Goal: Information Seeking & Learning: Learn about a topic

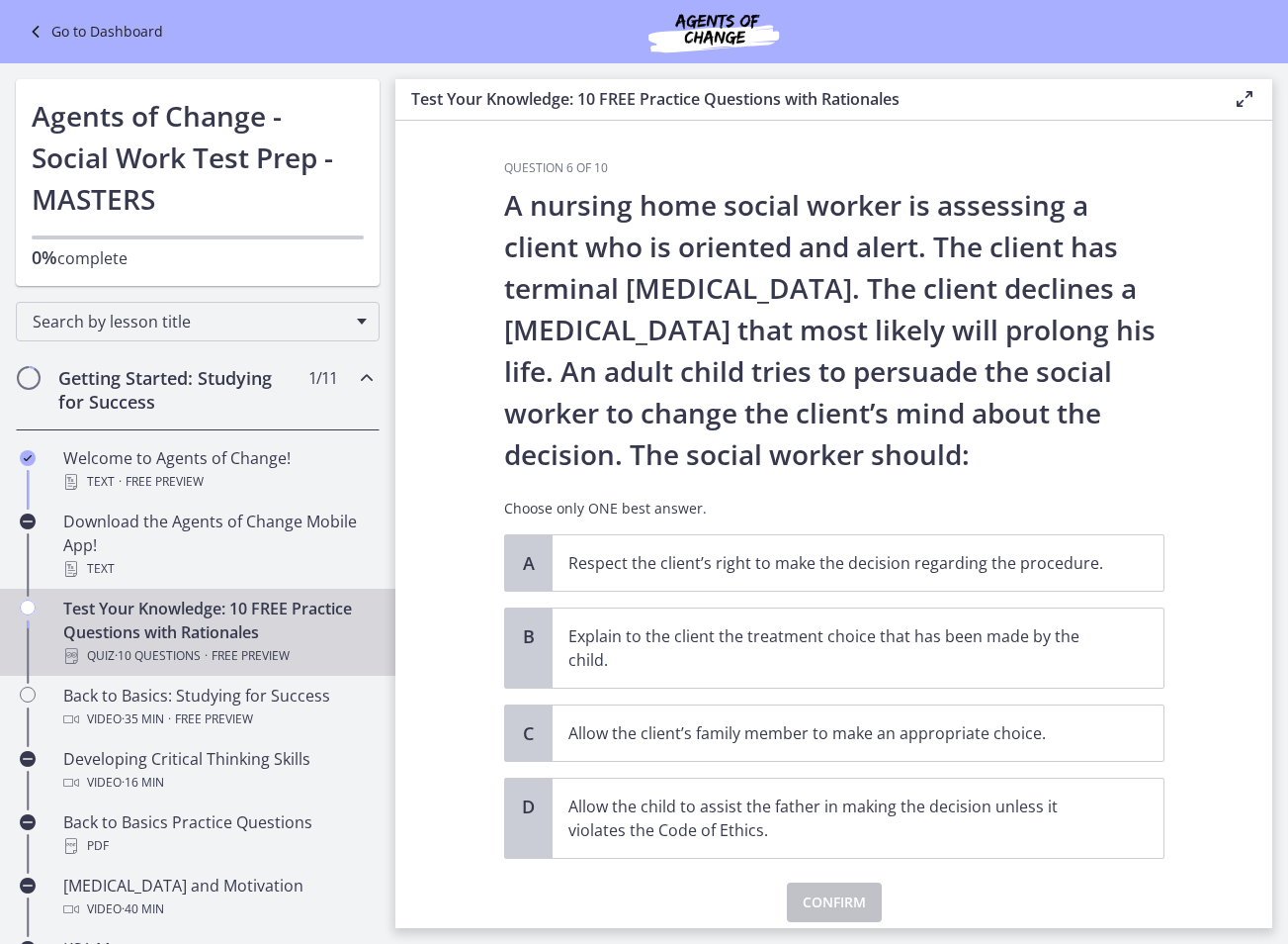
click at [1098, 102] on icon at bounding box center [1245, 99] width 24 height 24
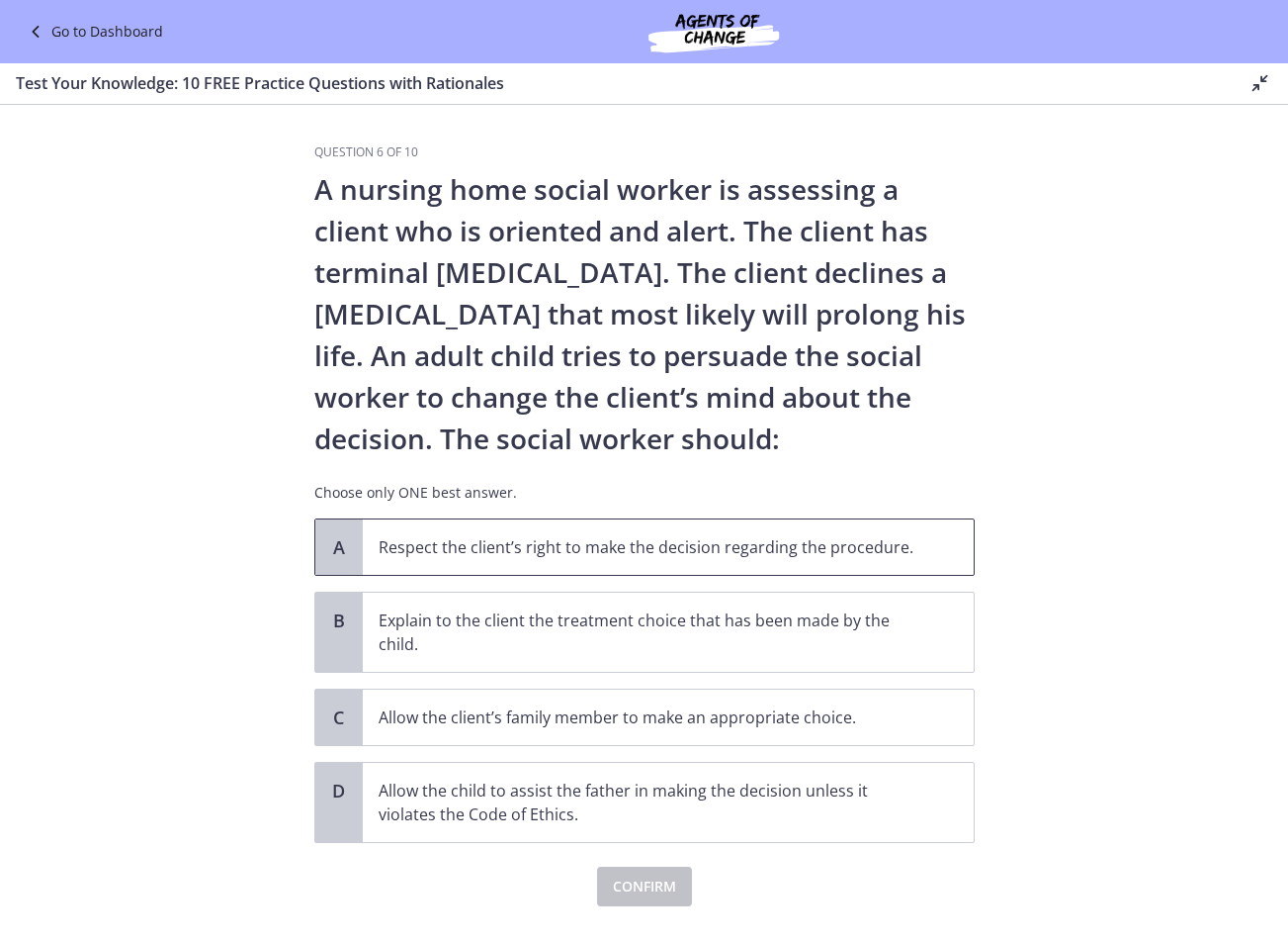
click at [785, 550] on p "Respect the client’s right to make the decision regarding the procedure." at bounding box center [648, 547] width 540 height 24
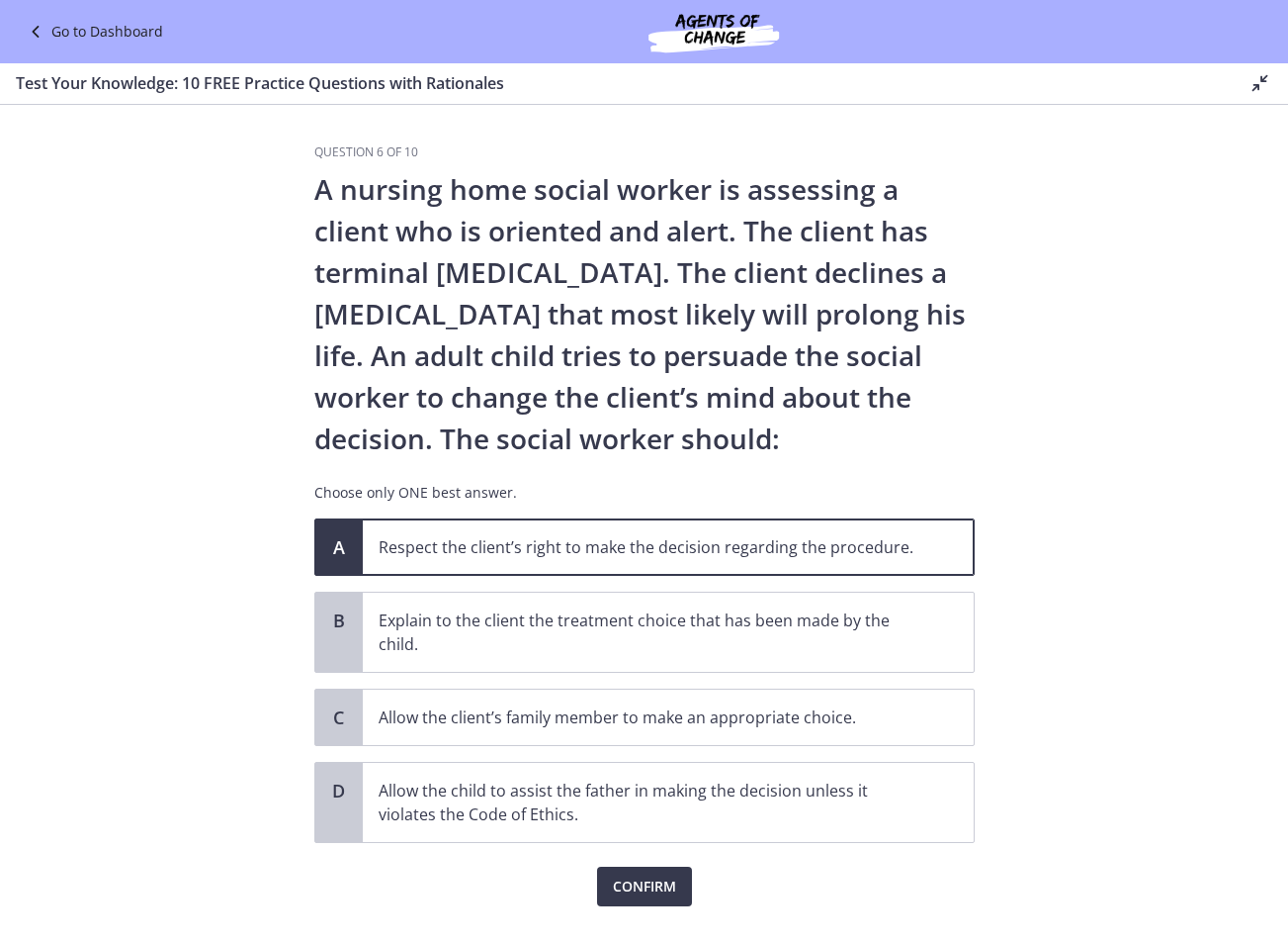
scroll to position [42, 0]
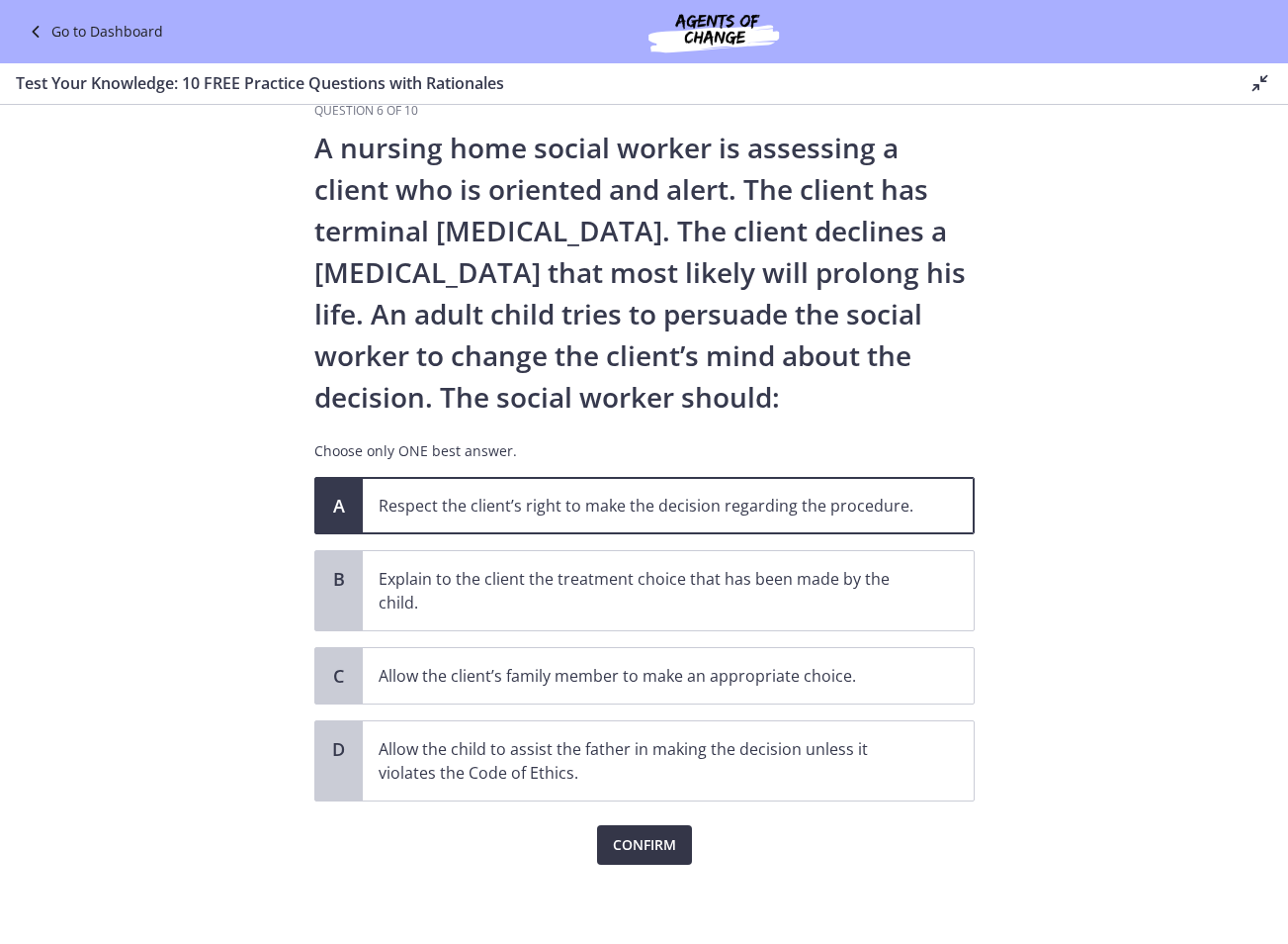
click at [641, 842] on span "Confirm" at bounding box center [644, 845] width 63 height 24
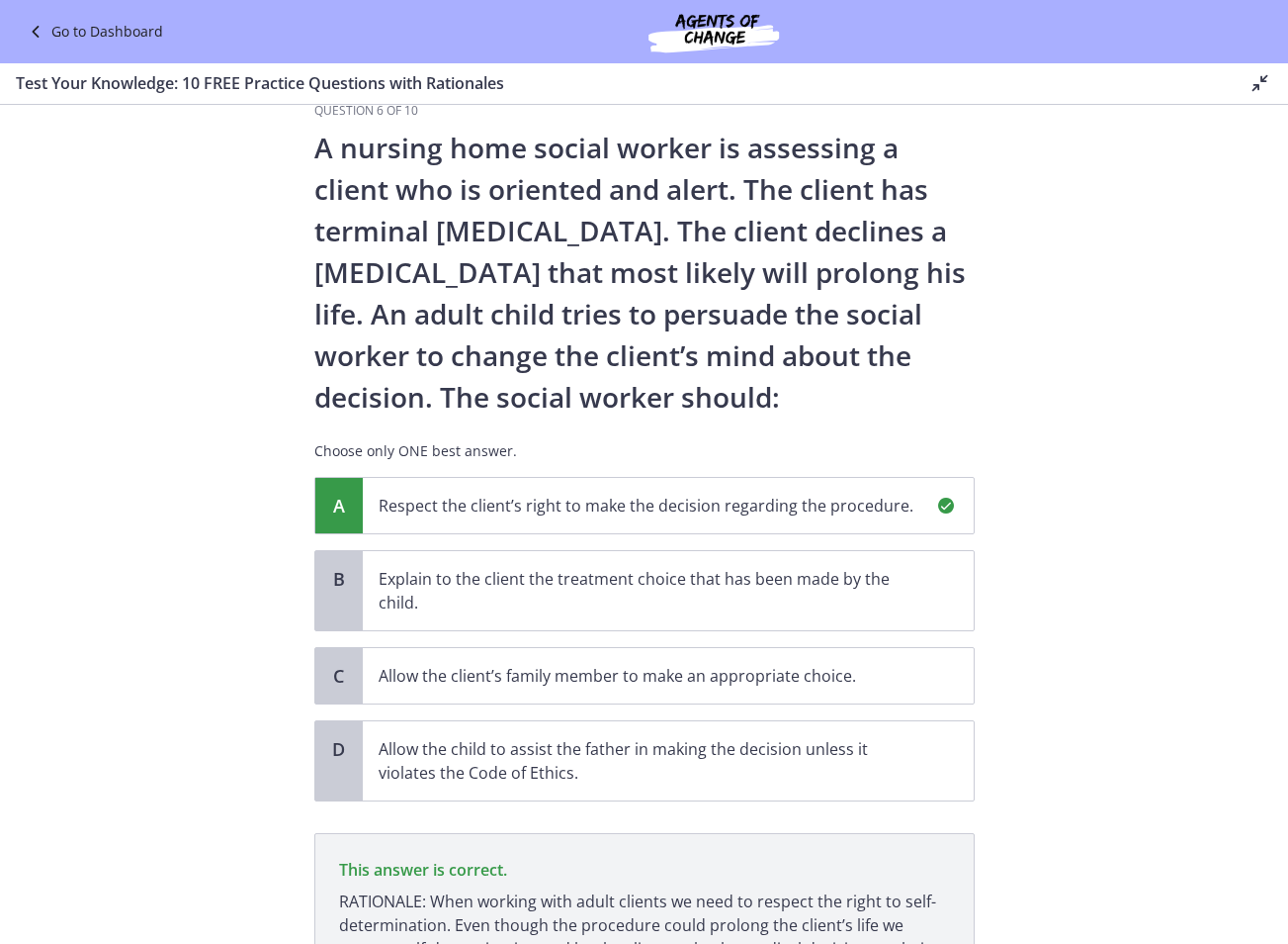
scroll to position [250, 0]
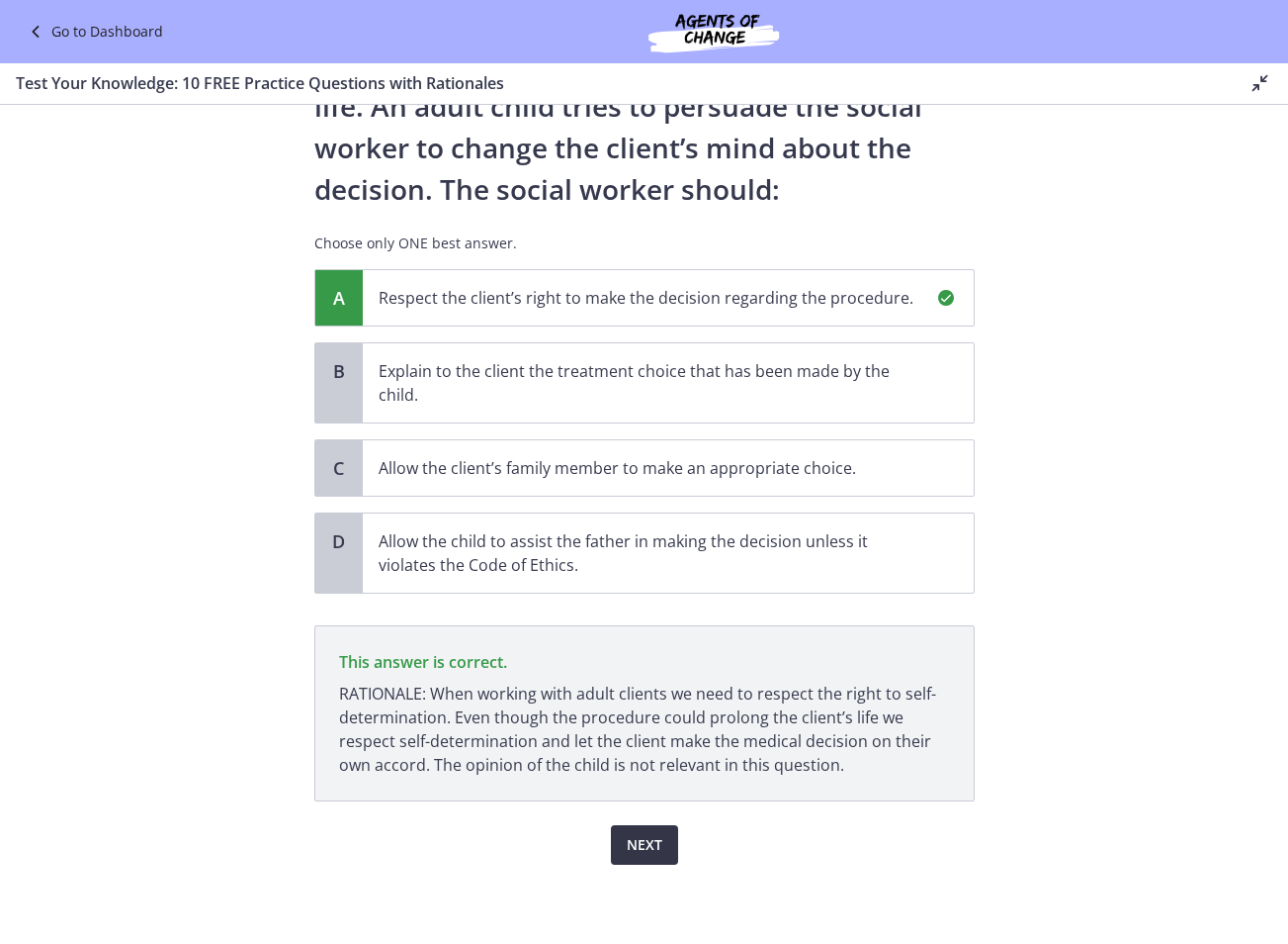
click at [641, 841] on span "Next" at bounding box center [645, 845] width 36 height 24
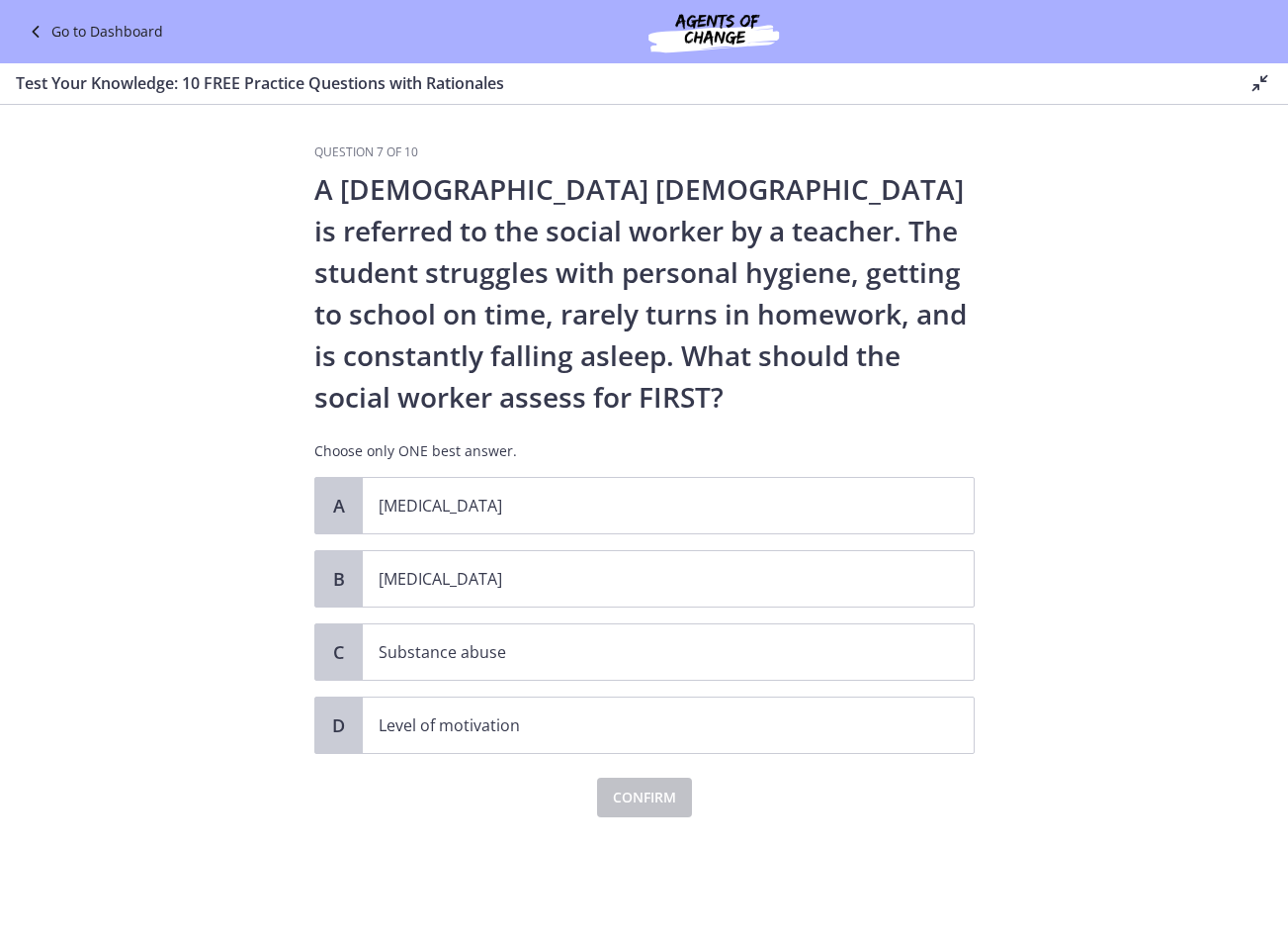
scroll to position [0, 0]
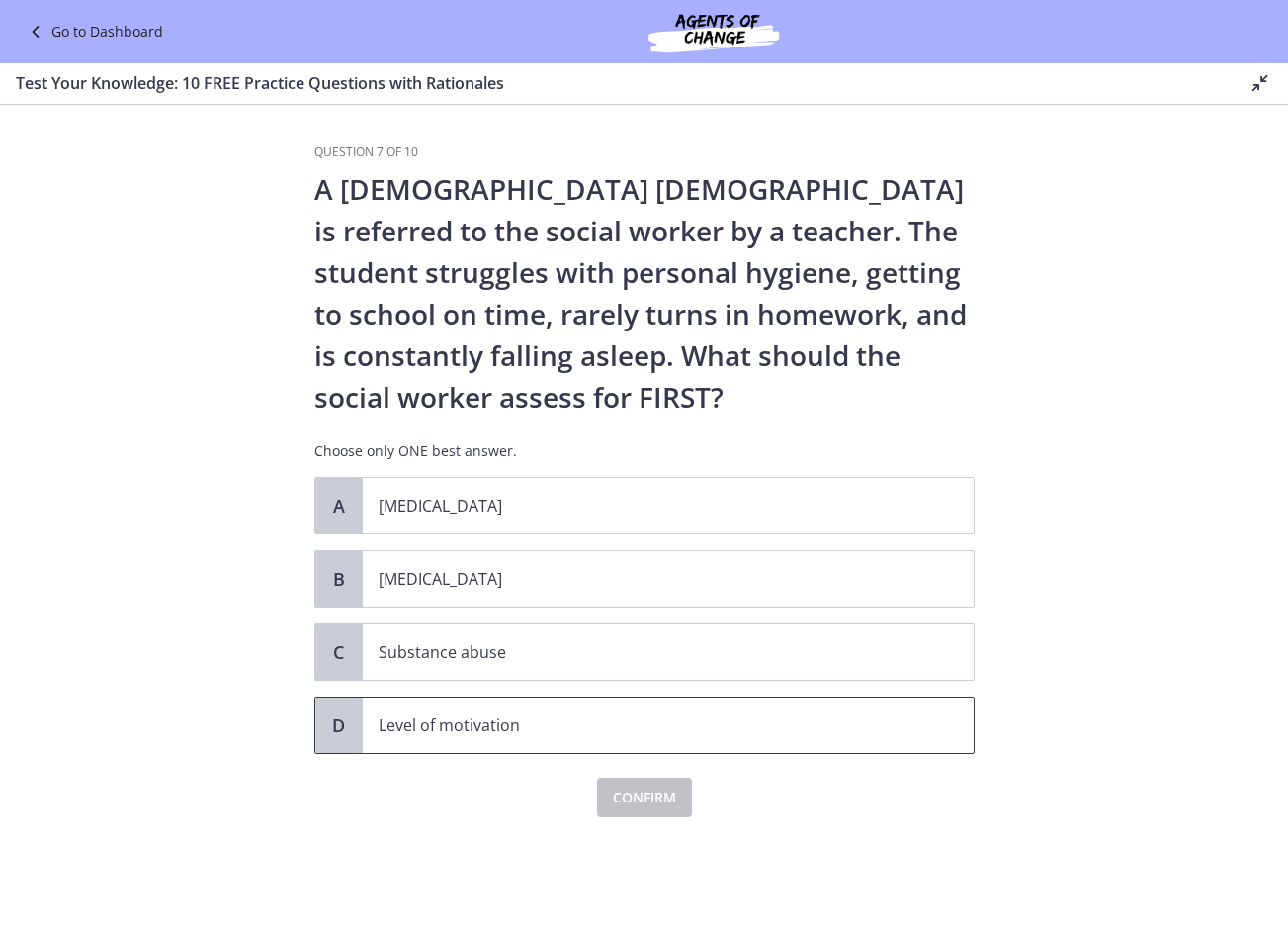
click at [448, 737] on span "Level of motivation" at bounding box center [668, 724] width 611 height 55
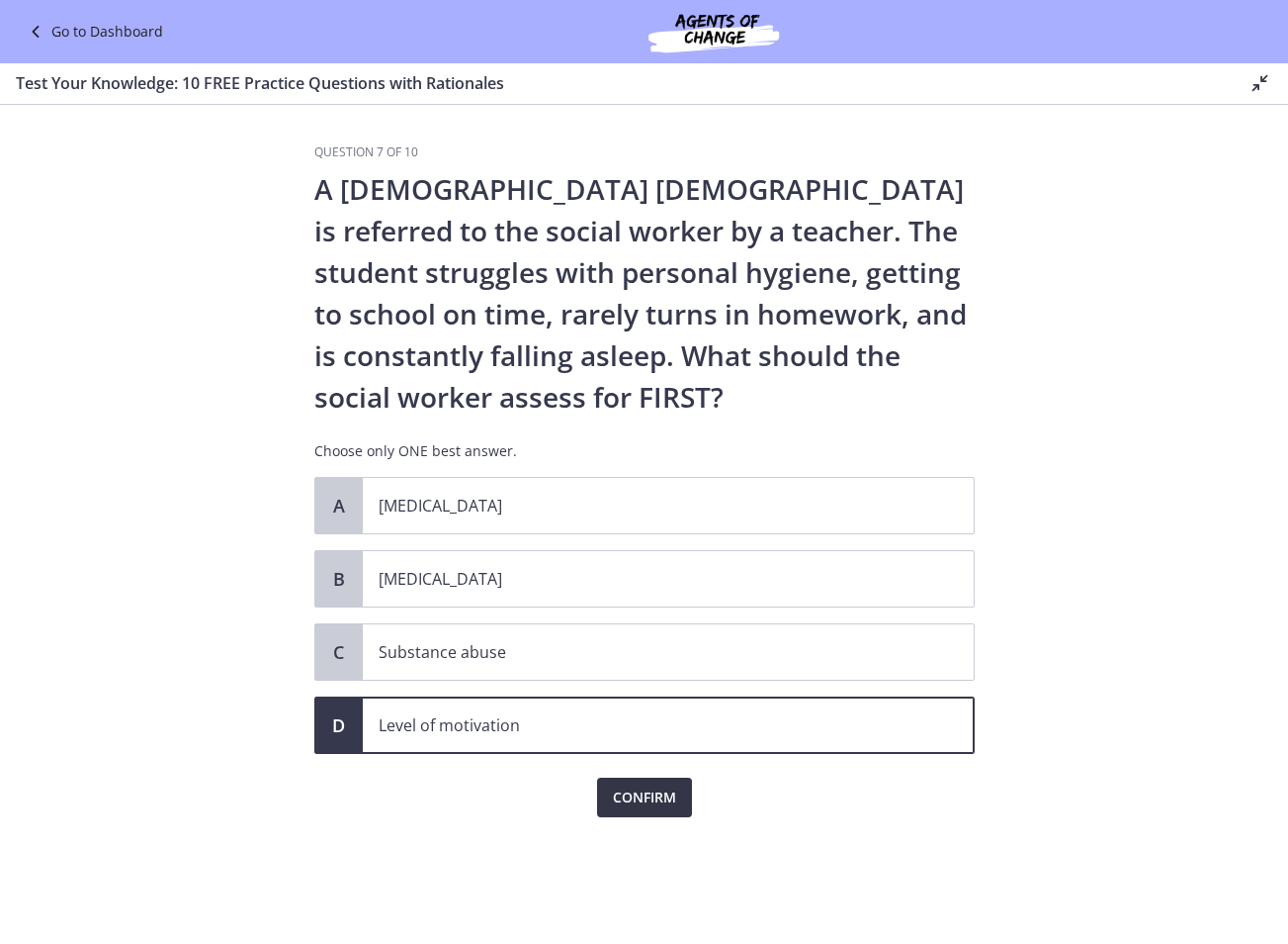
click at [653, 800] on span "Confirm" at bounding box center [644, 797] width 63 height 24
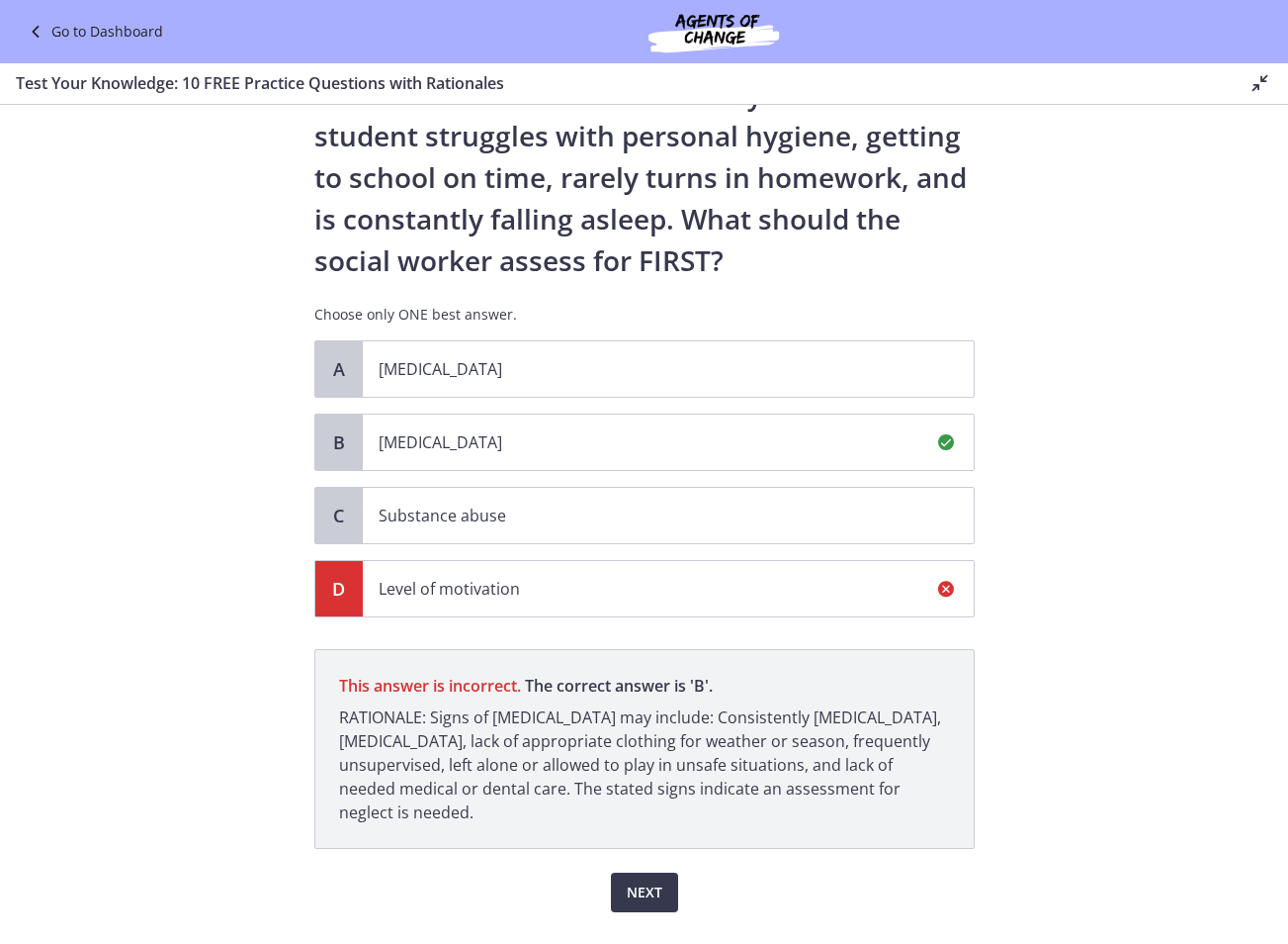
scroll to position [184, 0]
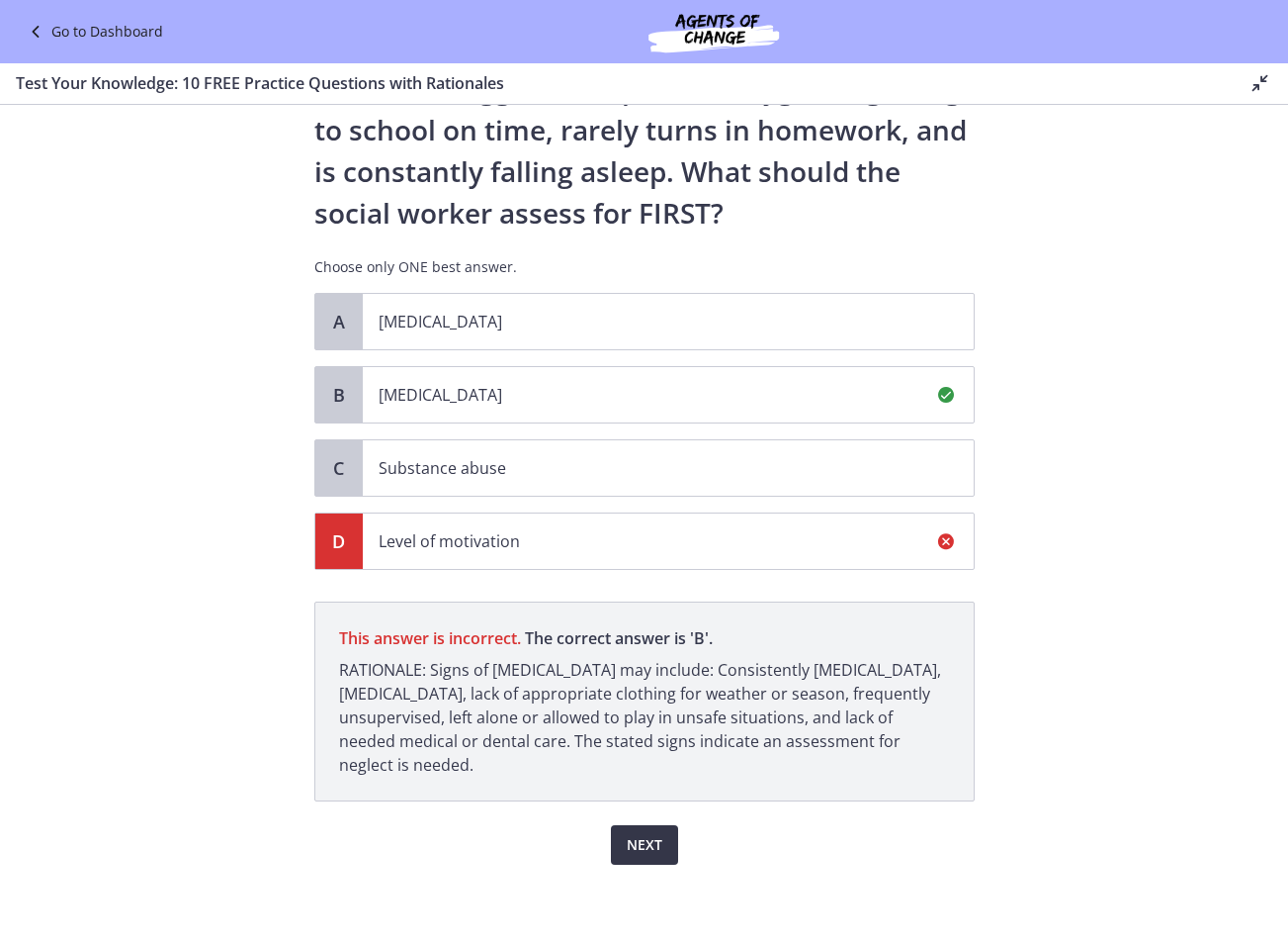
click at [627, 846] on span "Next" at bounding box center [645, 845] width 36 height 24
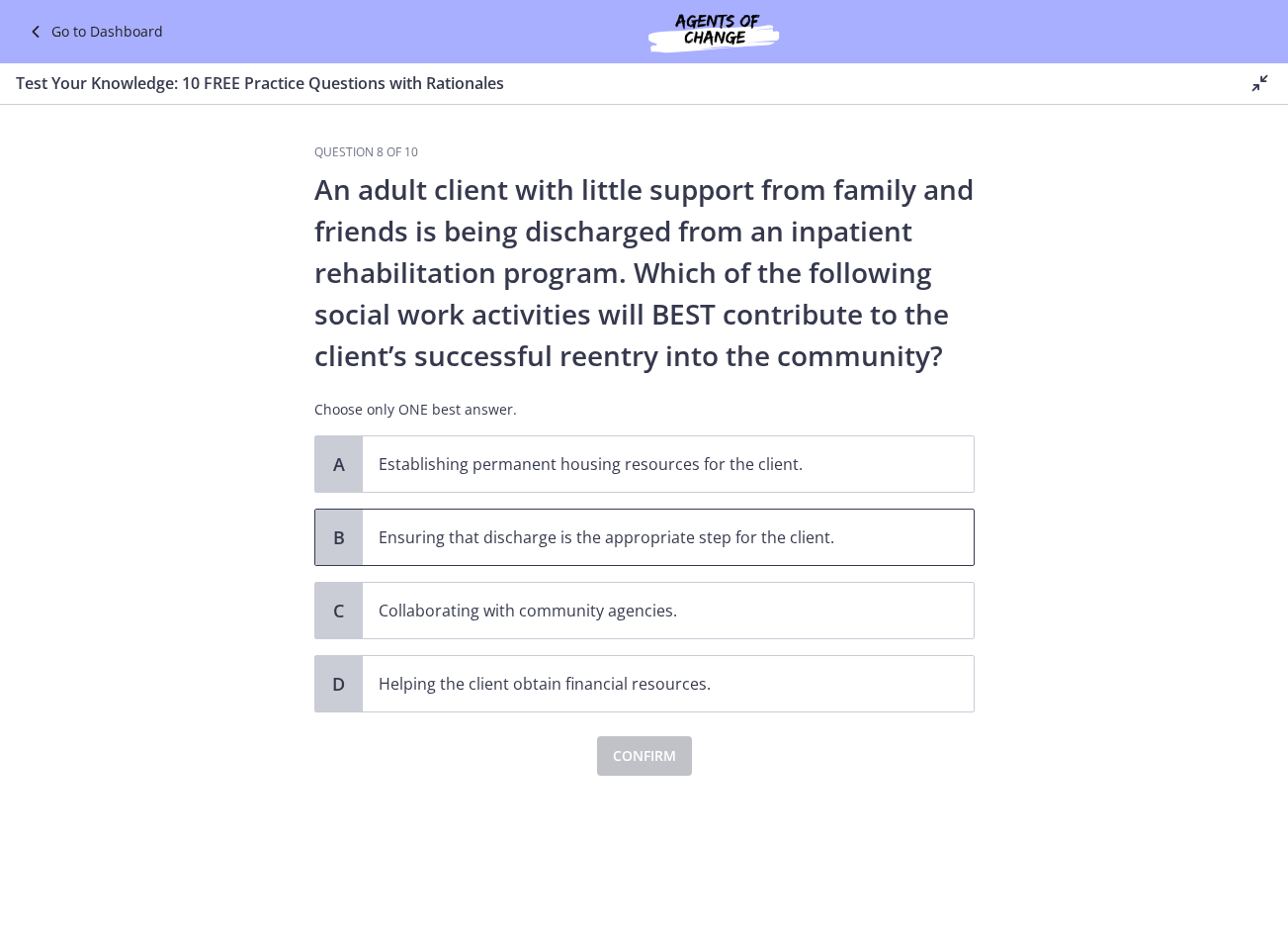
click at [531, 534] on p "Ensuring that discharge is the appropriate step for the client." at bounding box center [648, 537] width 540 height 24
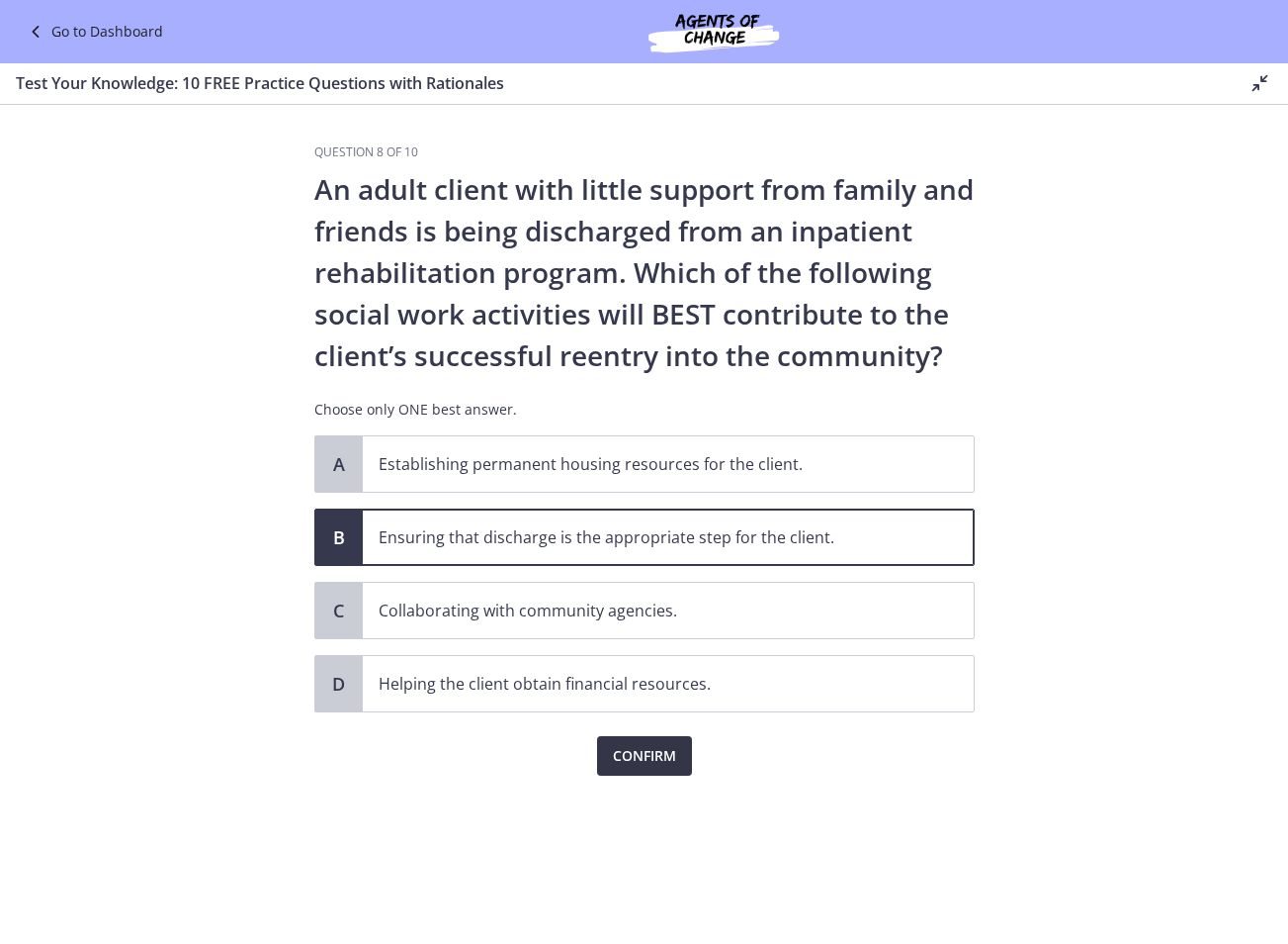
click at [664, 753] on span "Confirm" at bounding box center [644, 756] width 63 height 24
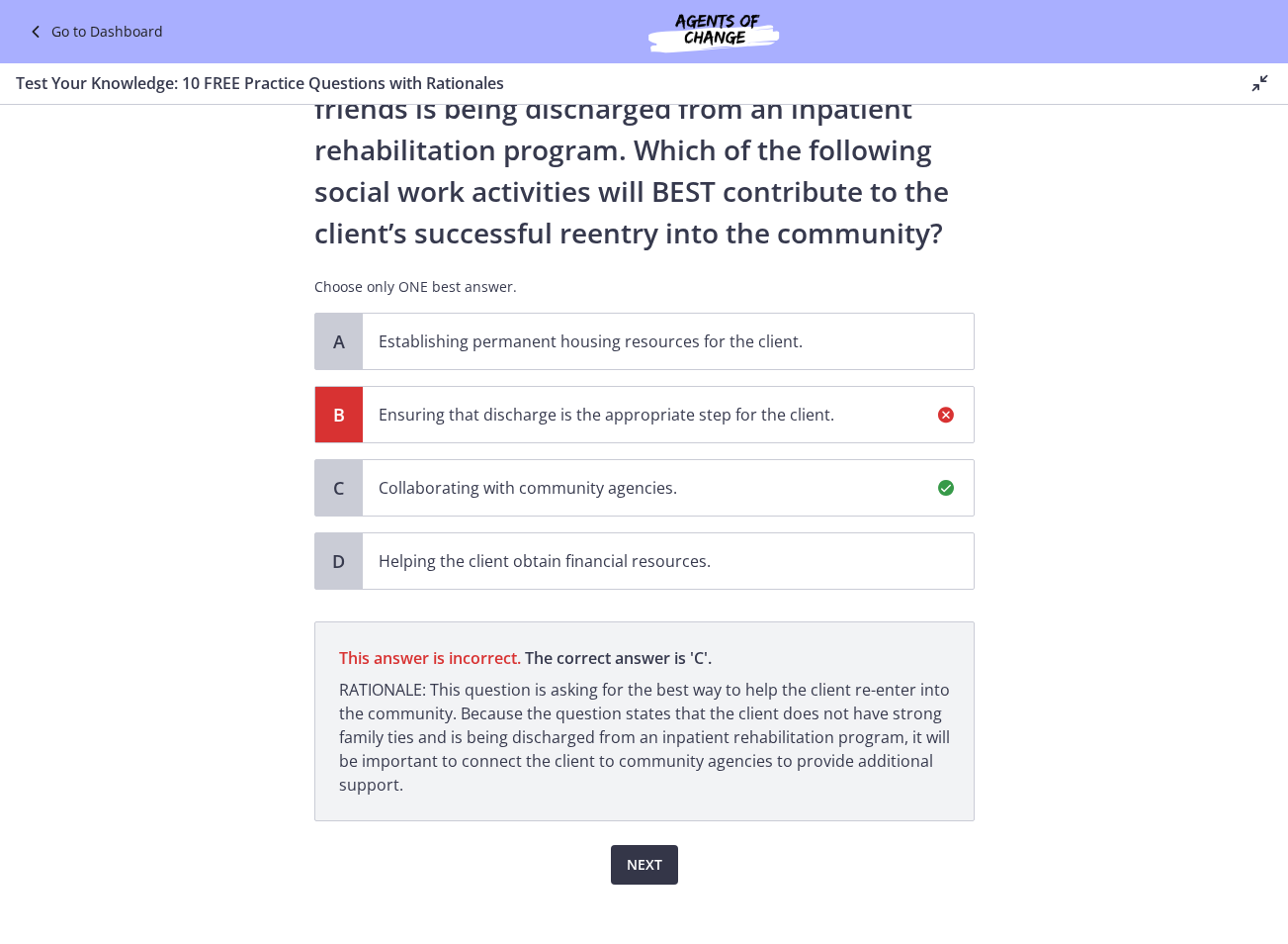
scroll to position [143, 0]
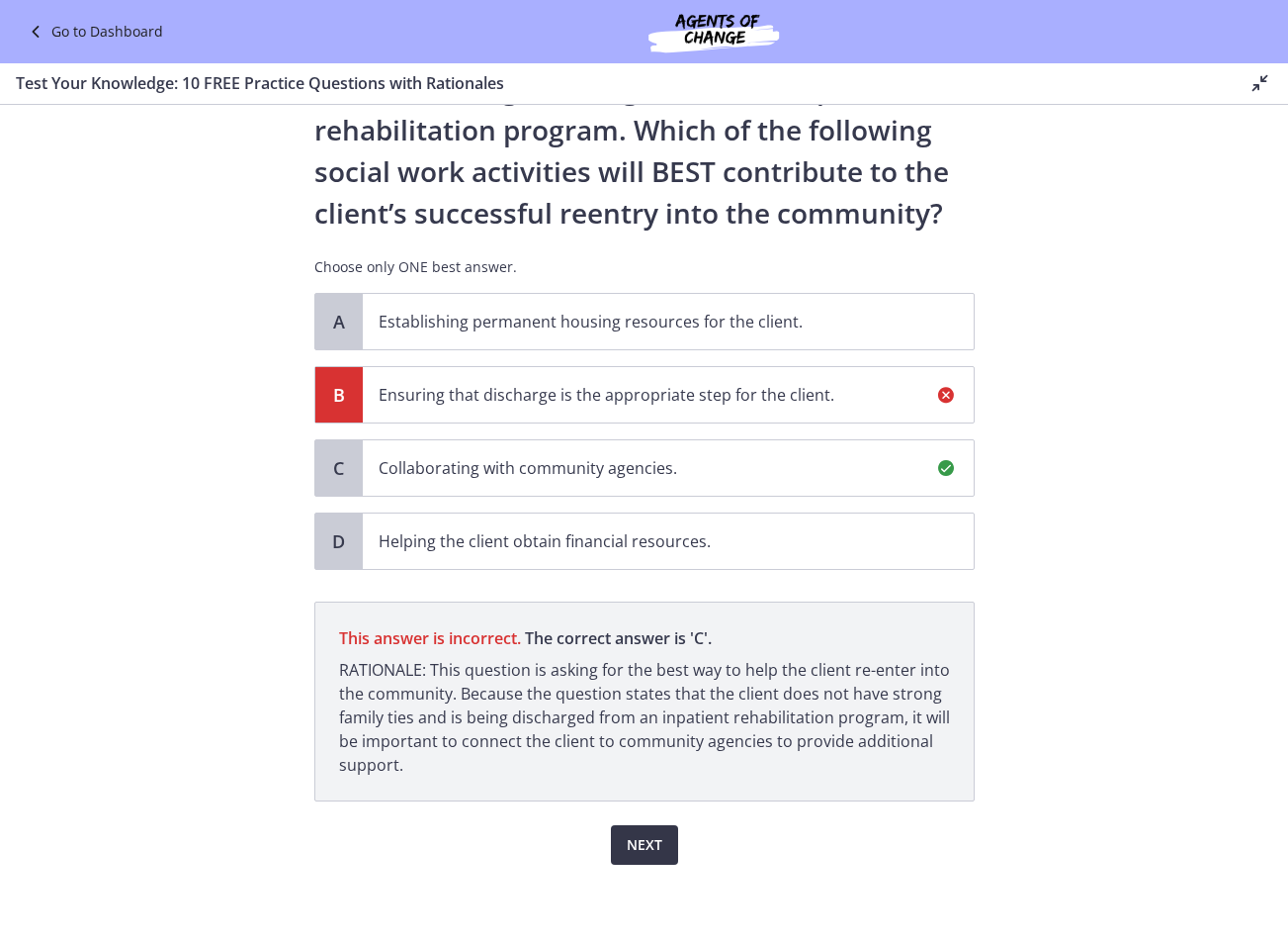
click at [627, 835] on span "Next" at bounding box center [645, 845] width 36 height 24
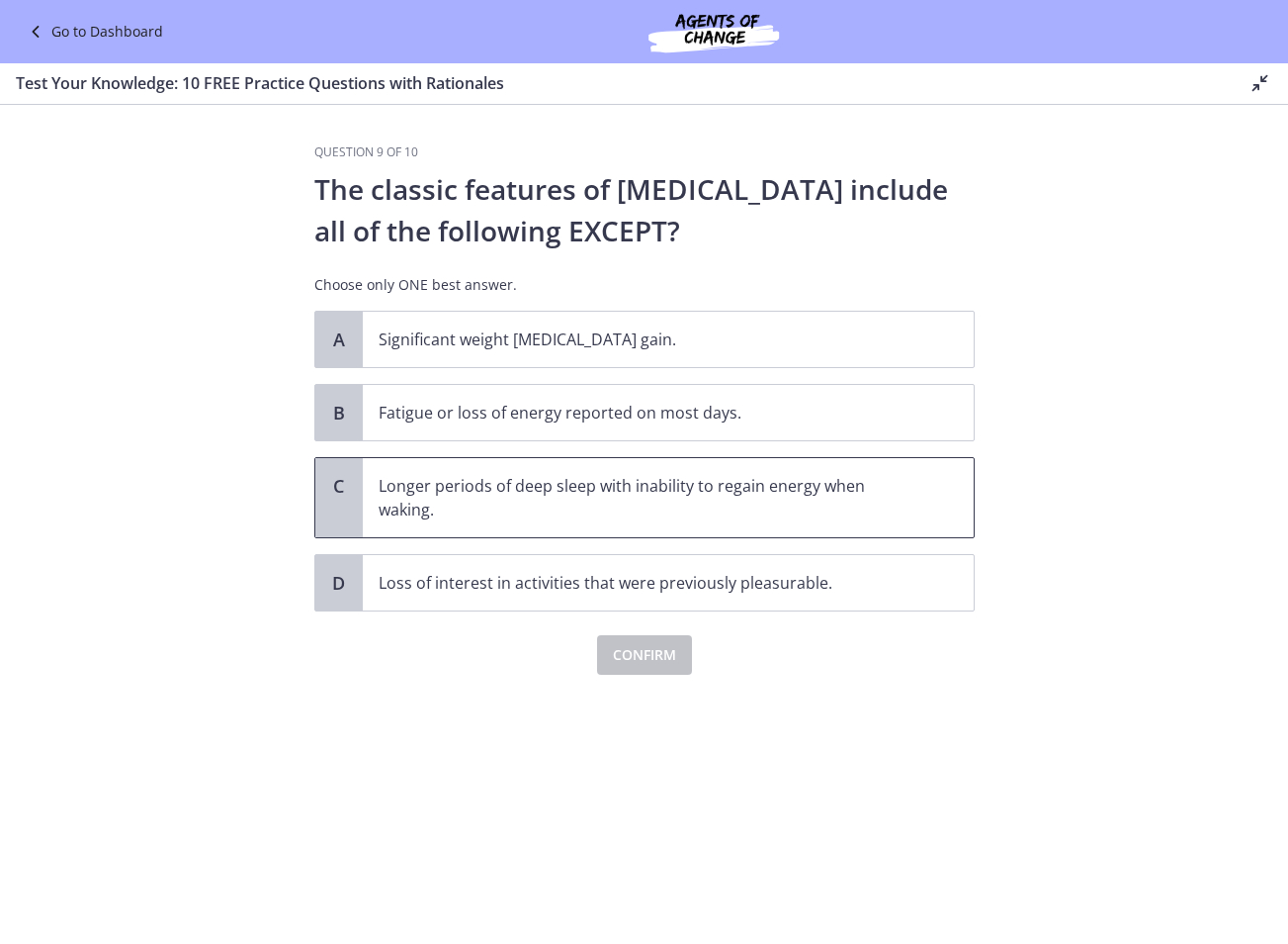
click at [635, 509] on p "Longer periods of deep sleep with inability to regain energy when waking." at bounding box center [648, 497] width 540 height 48
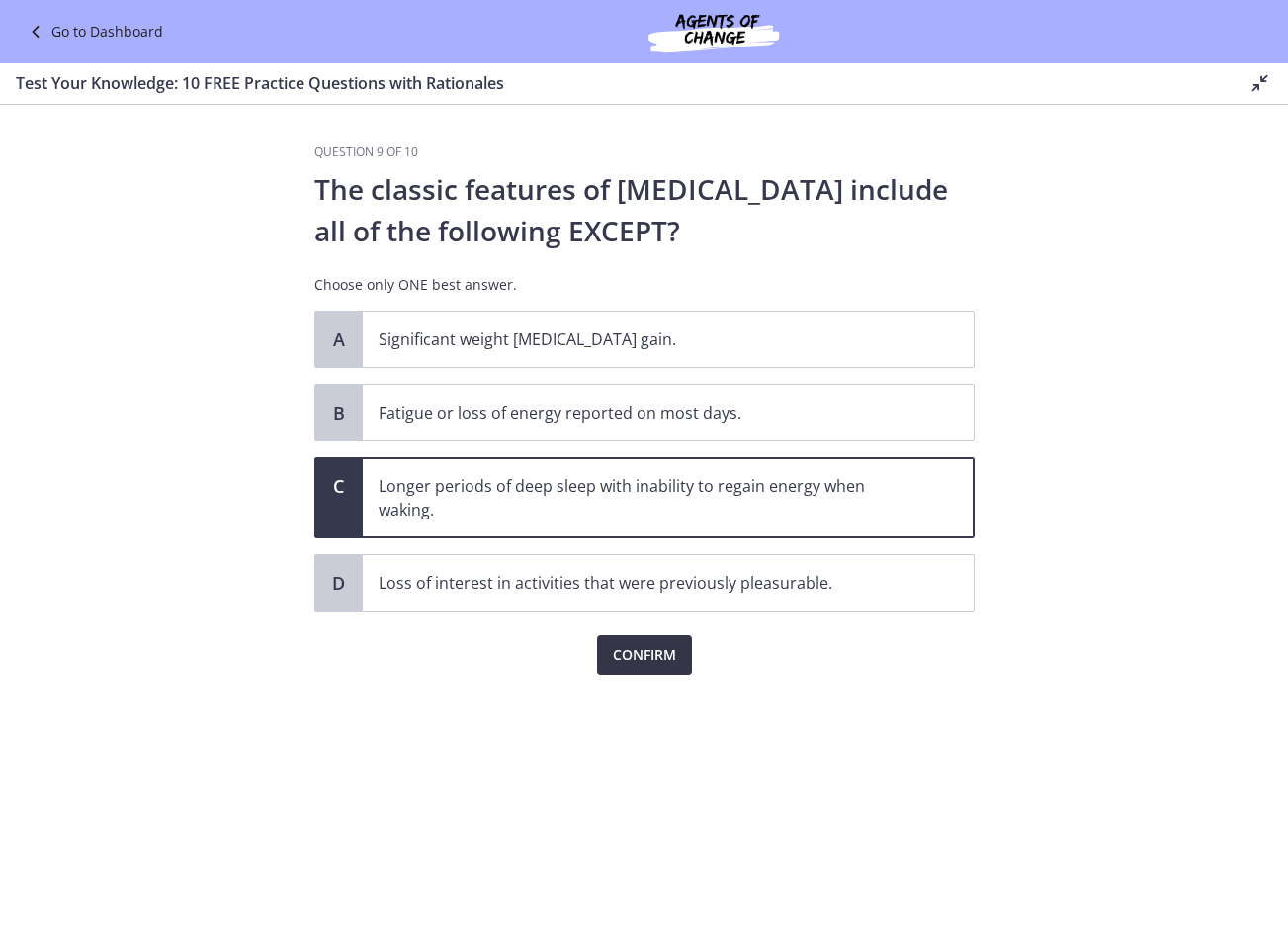
click at [648, 659] on span "Confirm" at bounding box center [644, 655] width 63 height 24
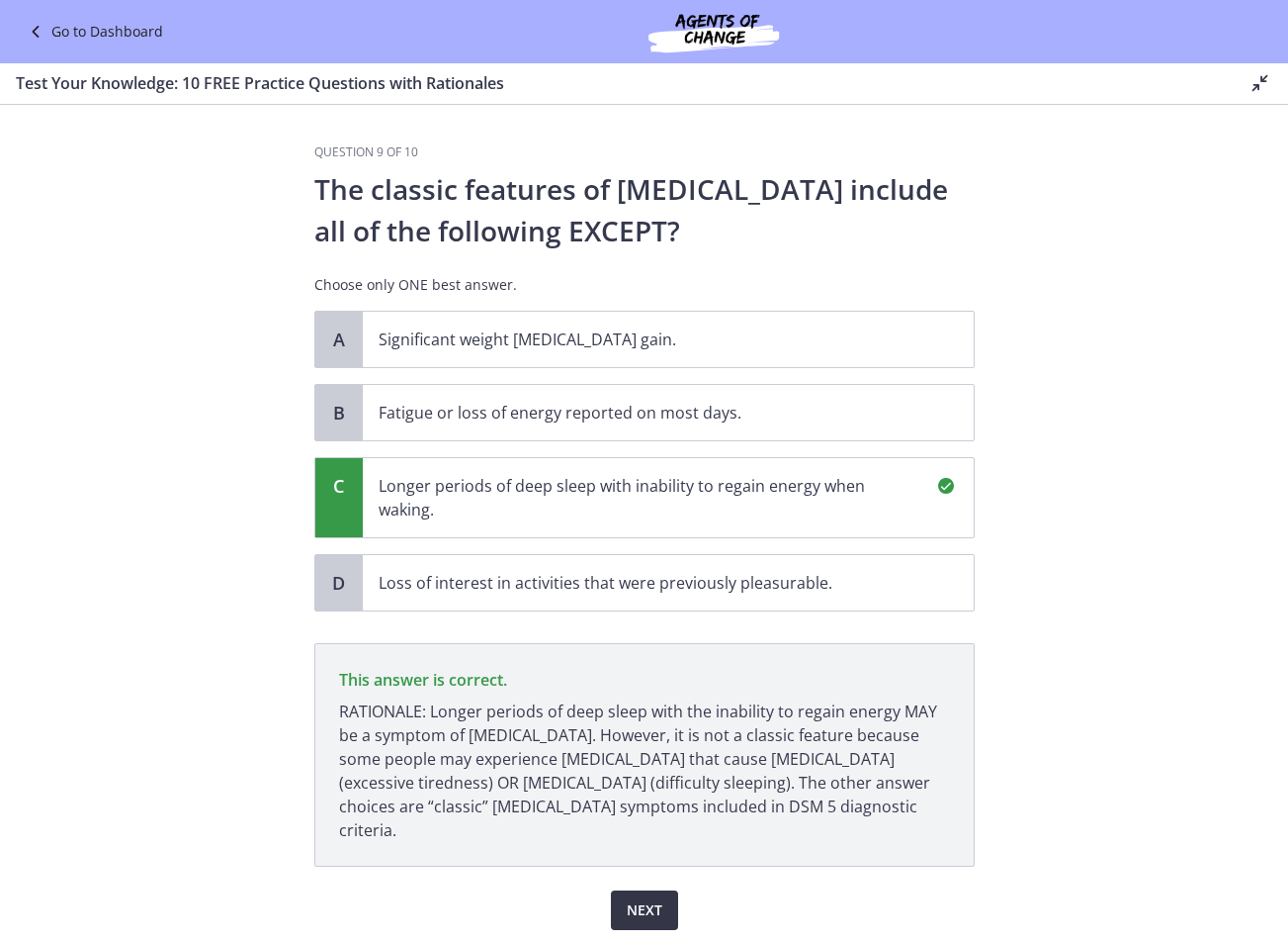
scroll to position [42, 0]
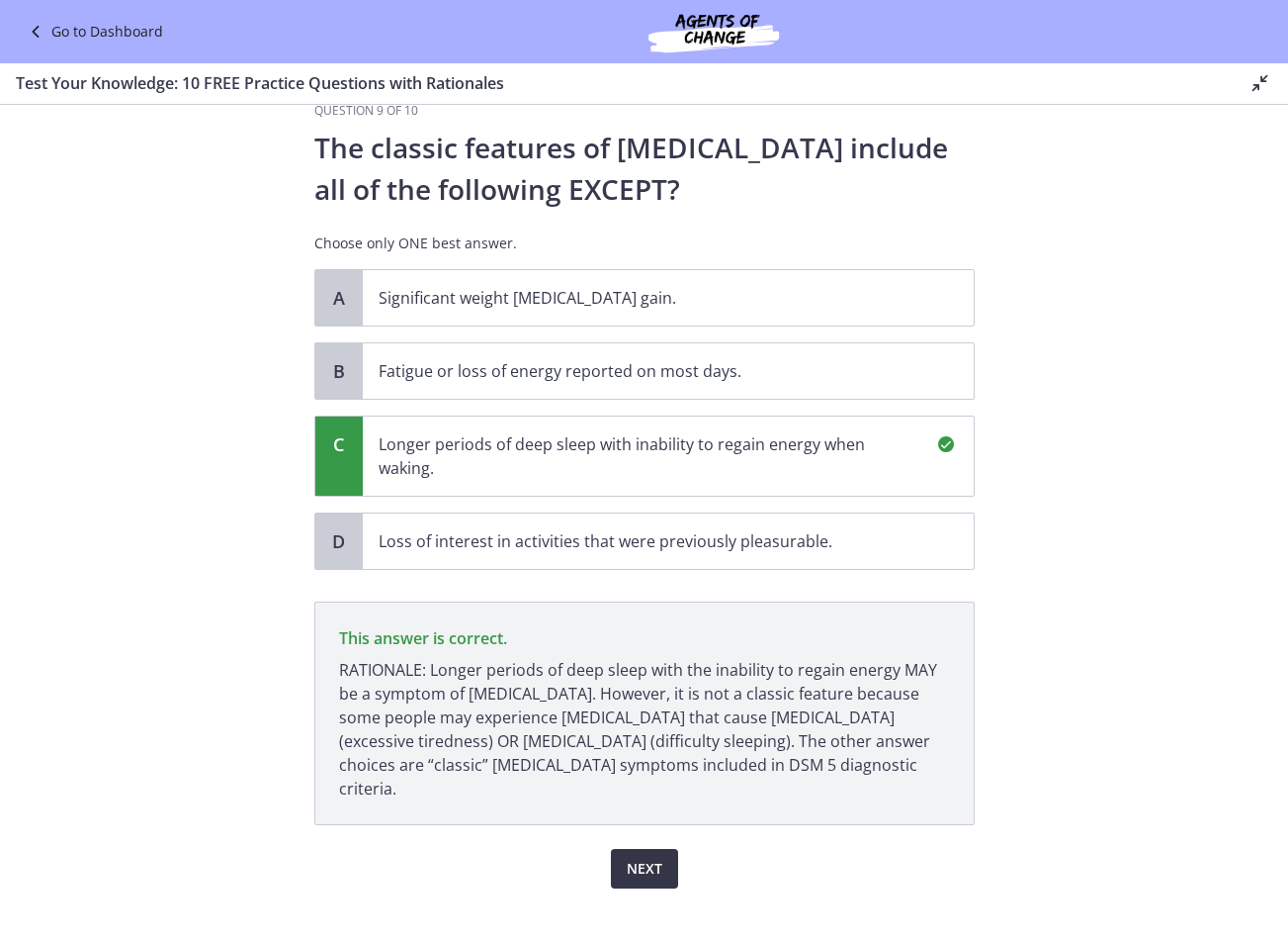
click at [634, 856] on span "Next" at bounding box center [645, 868] width 36 height 24
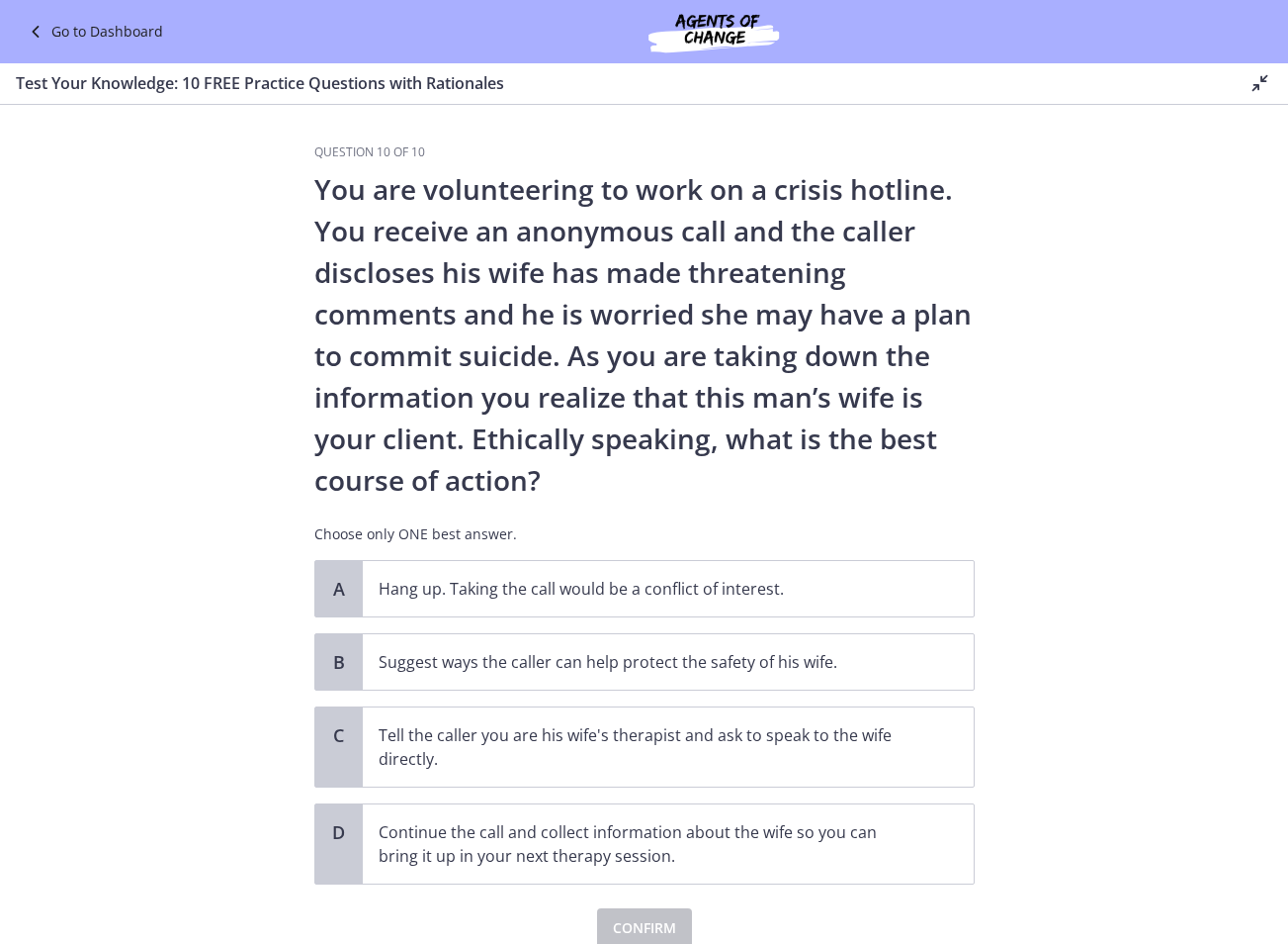
scroll to position [83, 0]
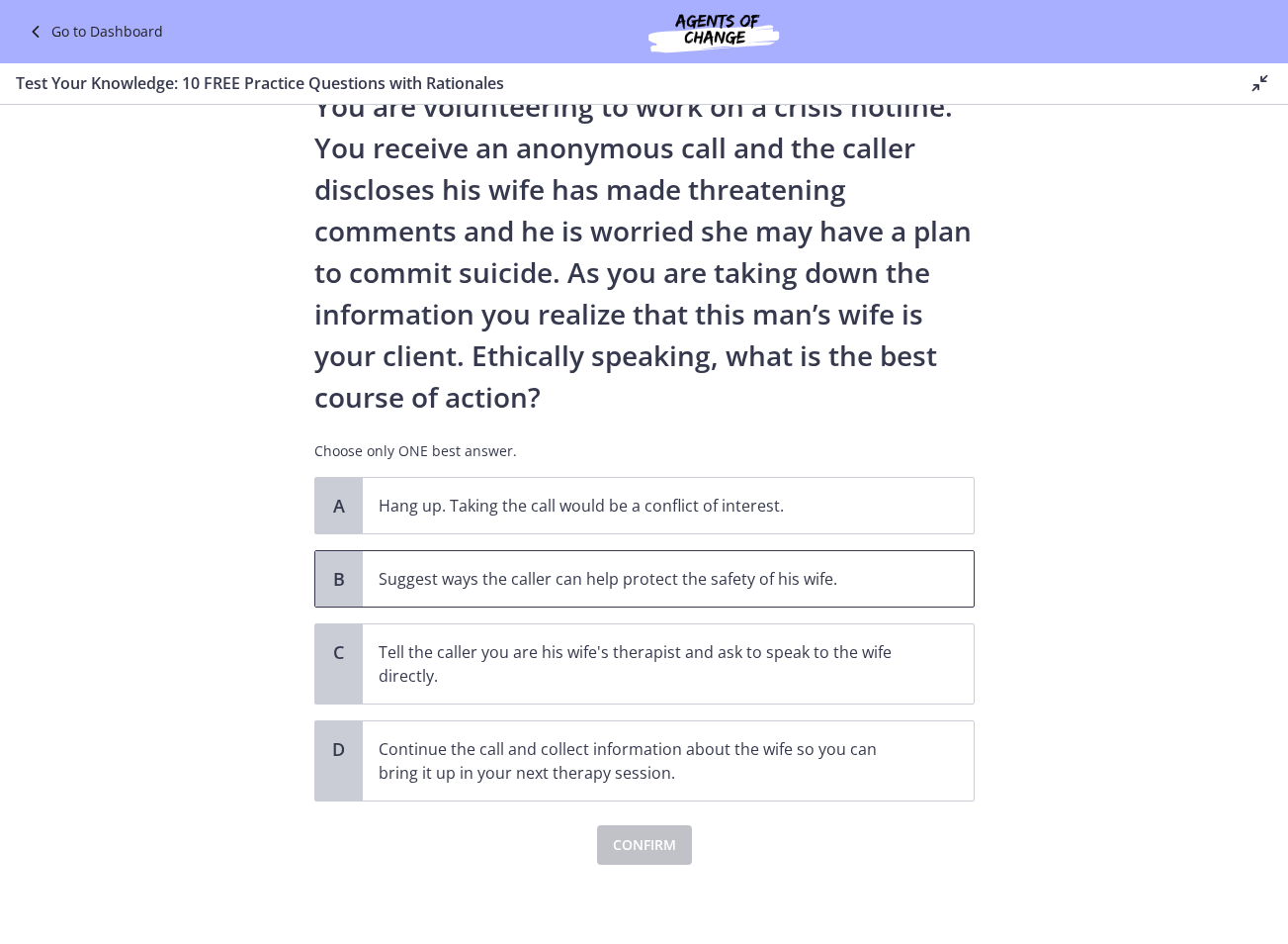
click at [512, 574] on p "Suggest ways the caller can help protect the safety of his wife." at bounding box center [648, 578] width 540 height 24
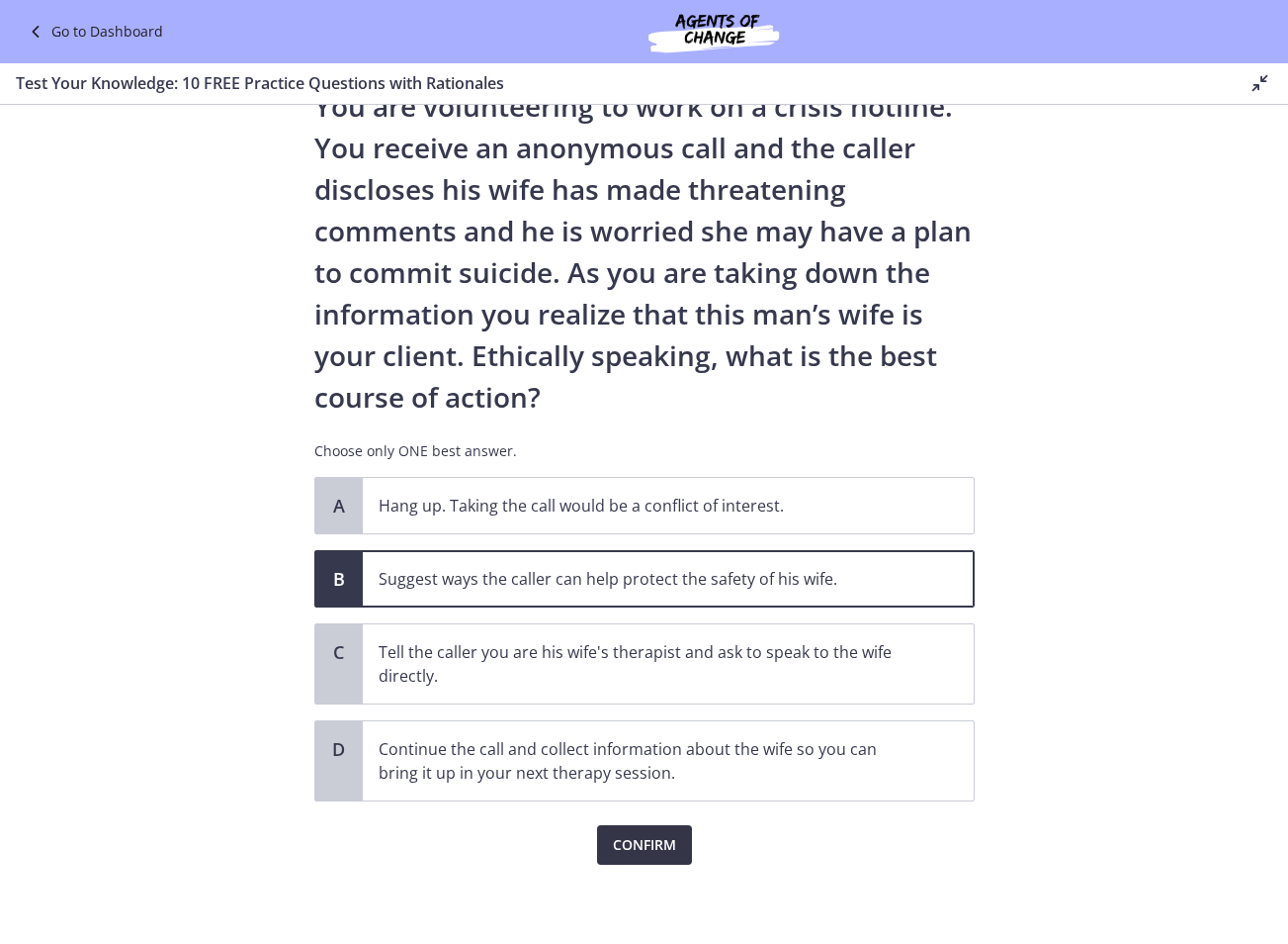
click at [654, 839] on span "Confirm" at bounding box center [644, 845] width 63 height 24
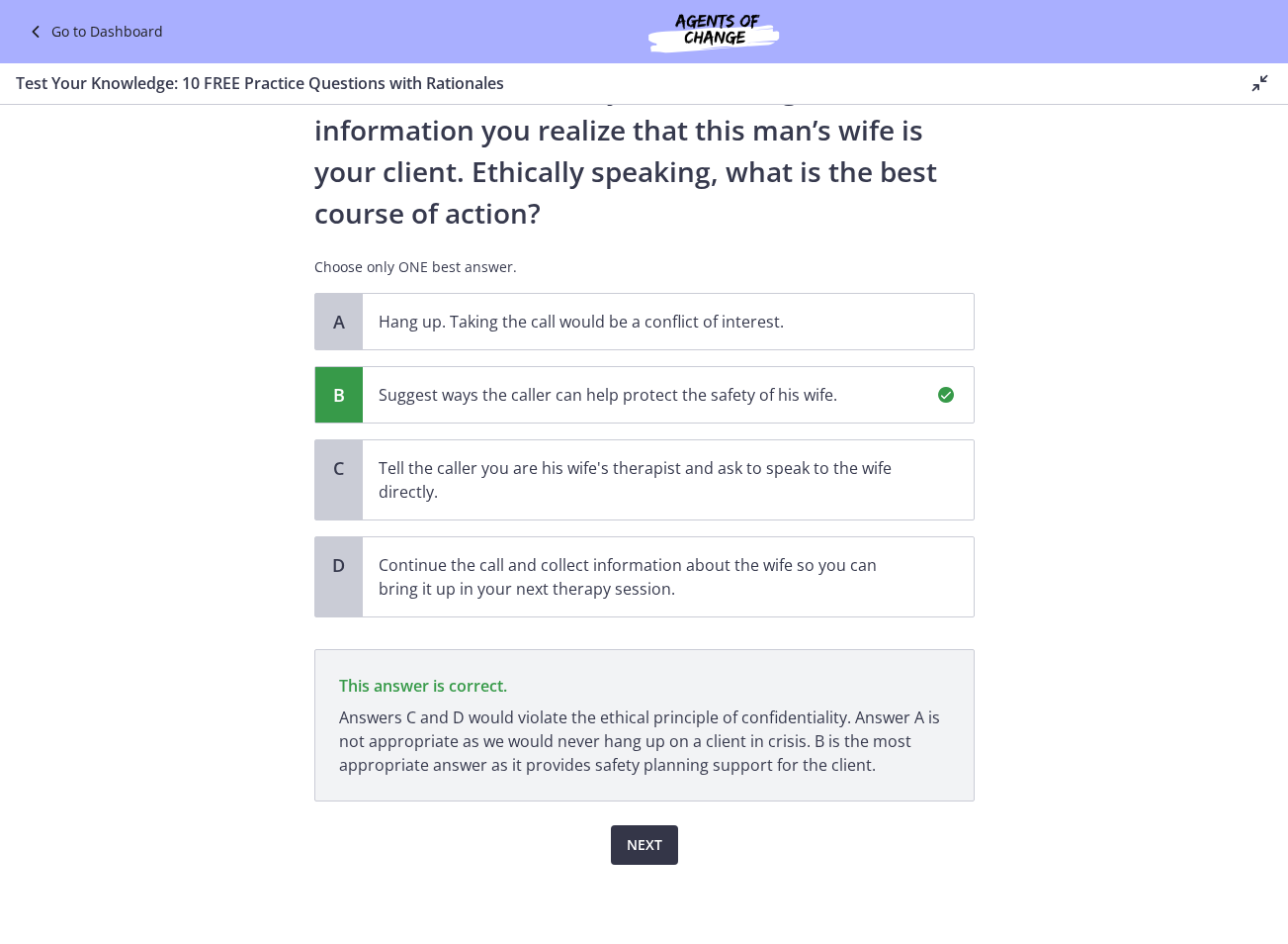
scroll to position [267, 0]
click at [653, 833] on span "Next" at bounding box center [645, 845] width 36 height 24
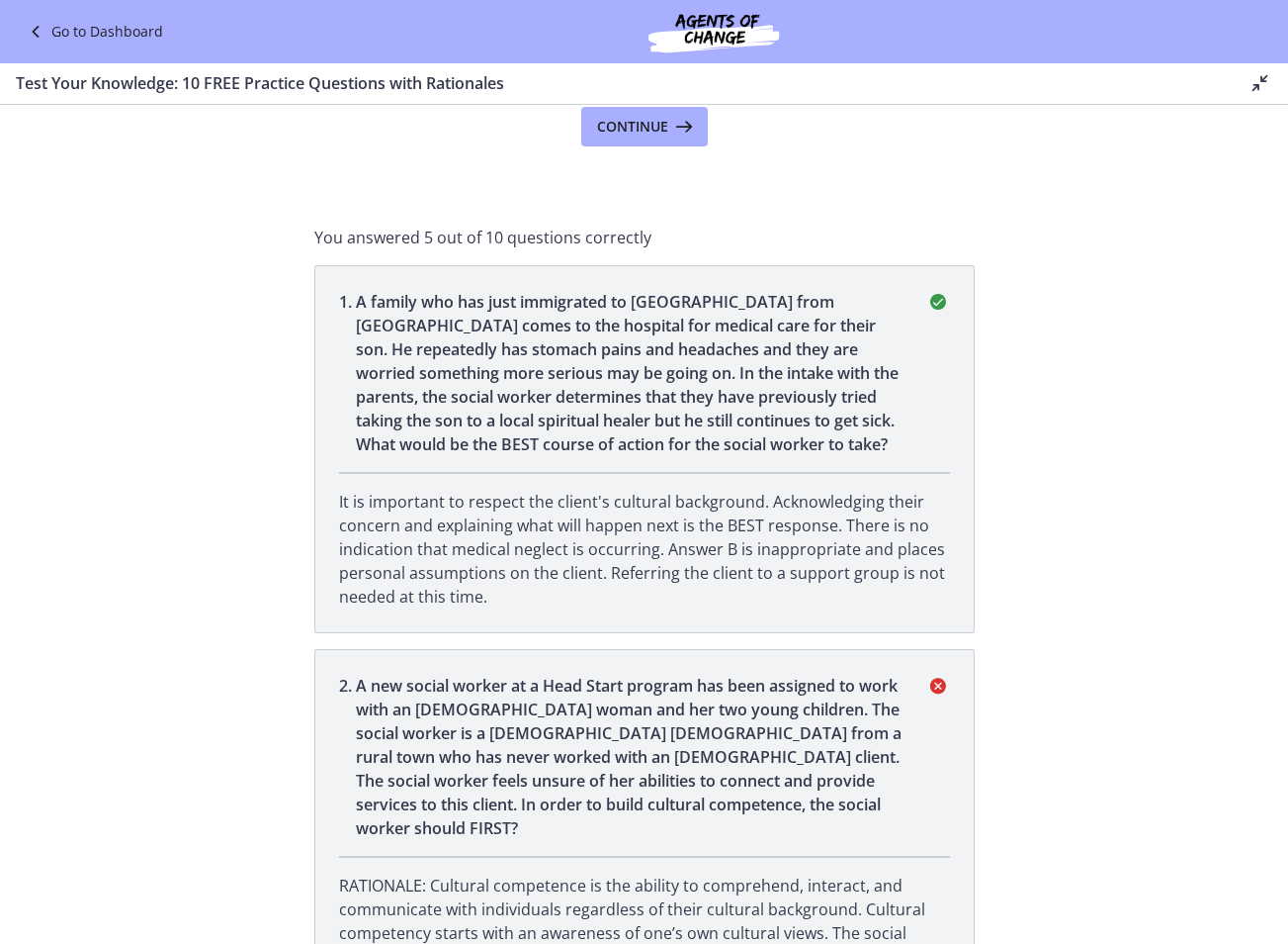
scroll to position [0, 0]
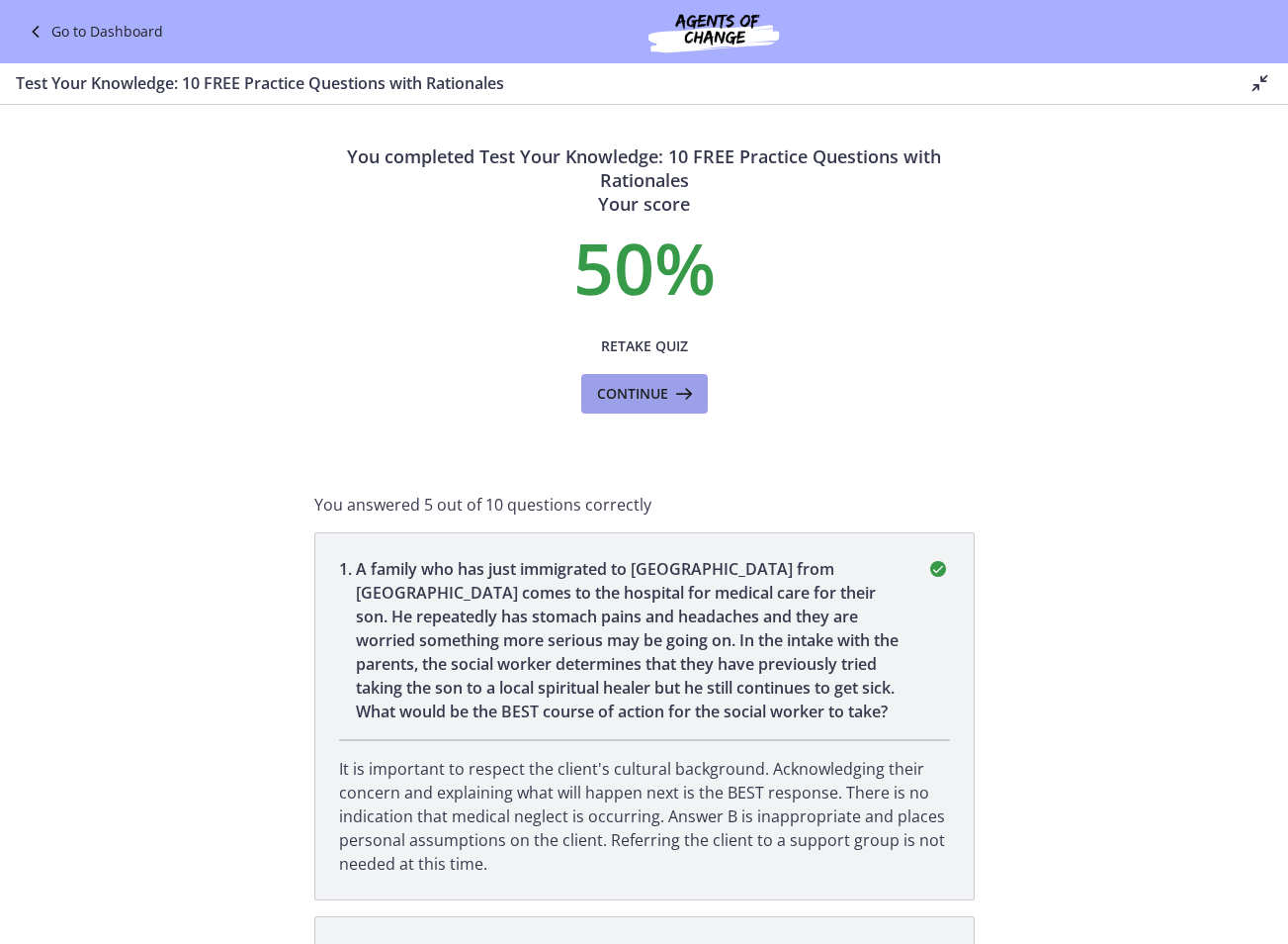
click at [637, 392] on span "Continue" at bounding box center [632, 394] width 71 height 24
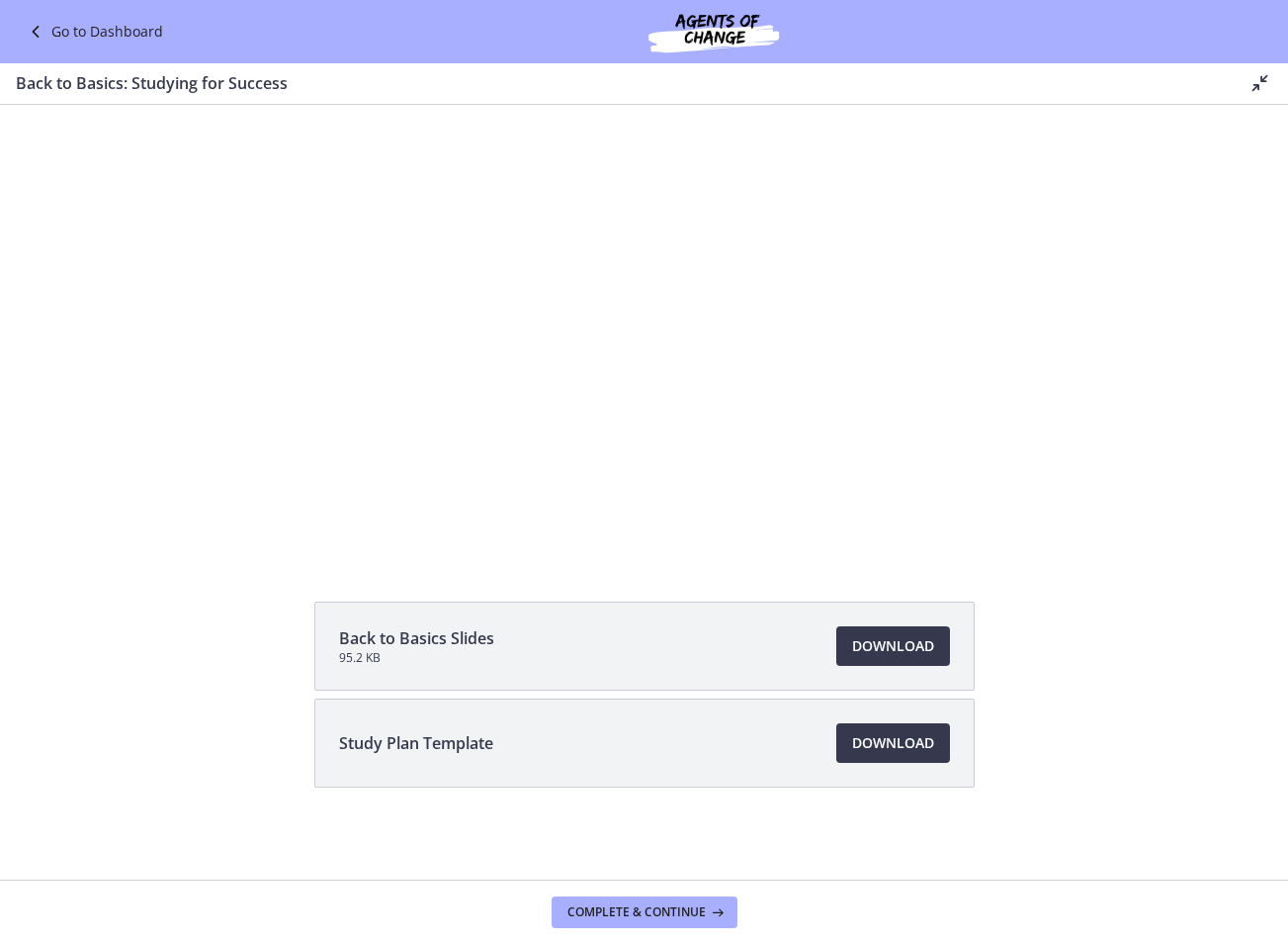
scroll to position [167, 0]
click at [900, 641] on span "Download Opens in a new window" at bounding box center [894, 643] width 82 height 24
click at [882, 746] on span "Download Opens in a new window" at bounding box center [894, 740] width 82 height 24
